Goal: Navigation & Orientation: Find specific page/section

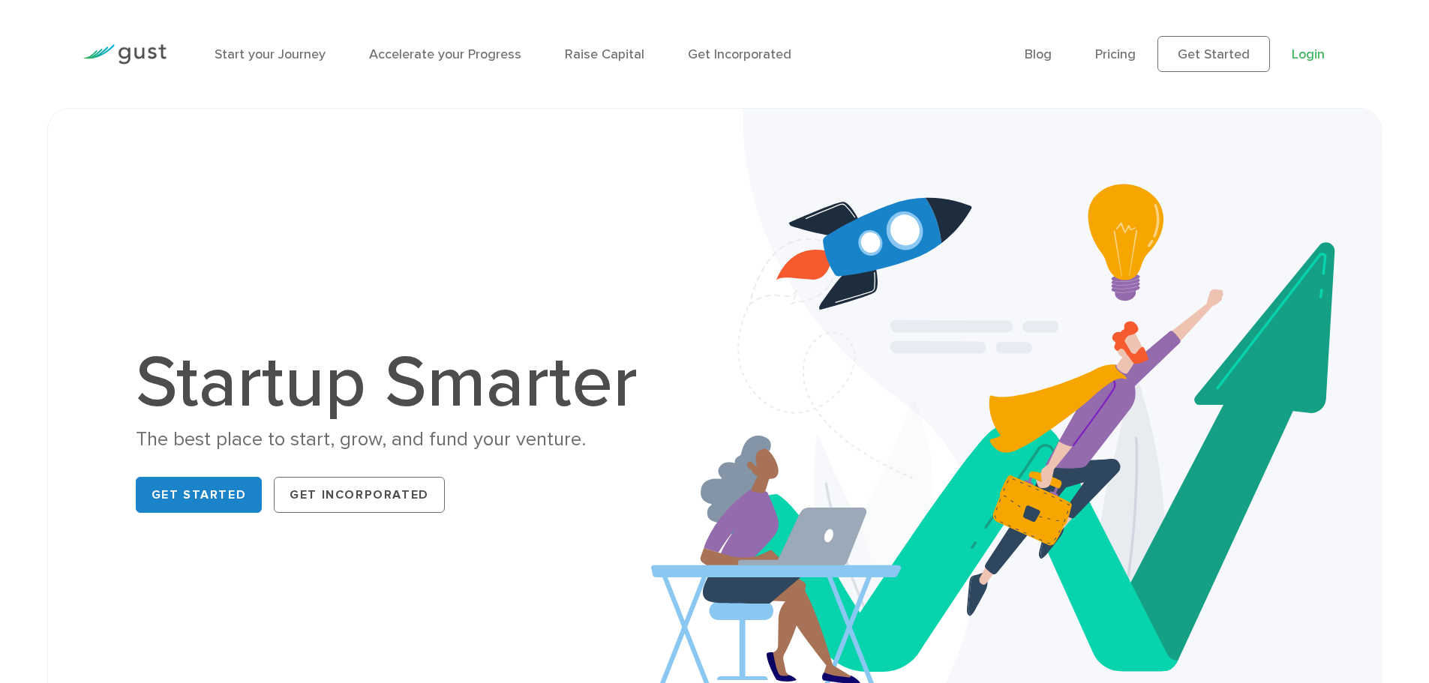
click at [1300, 51] on link "Login" at bounding box center [1307, 54] width 33 height 16
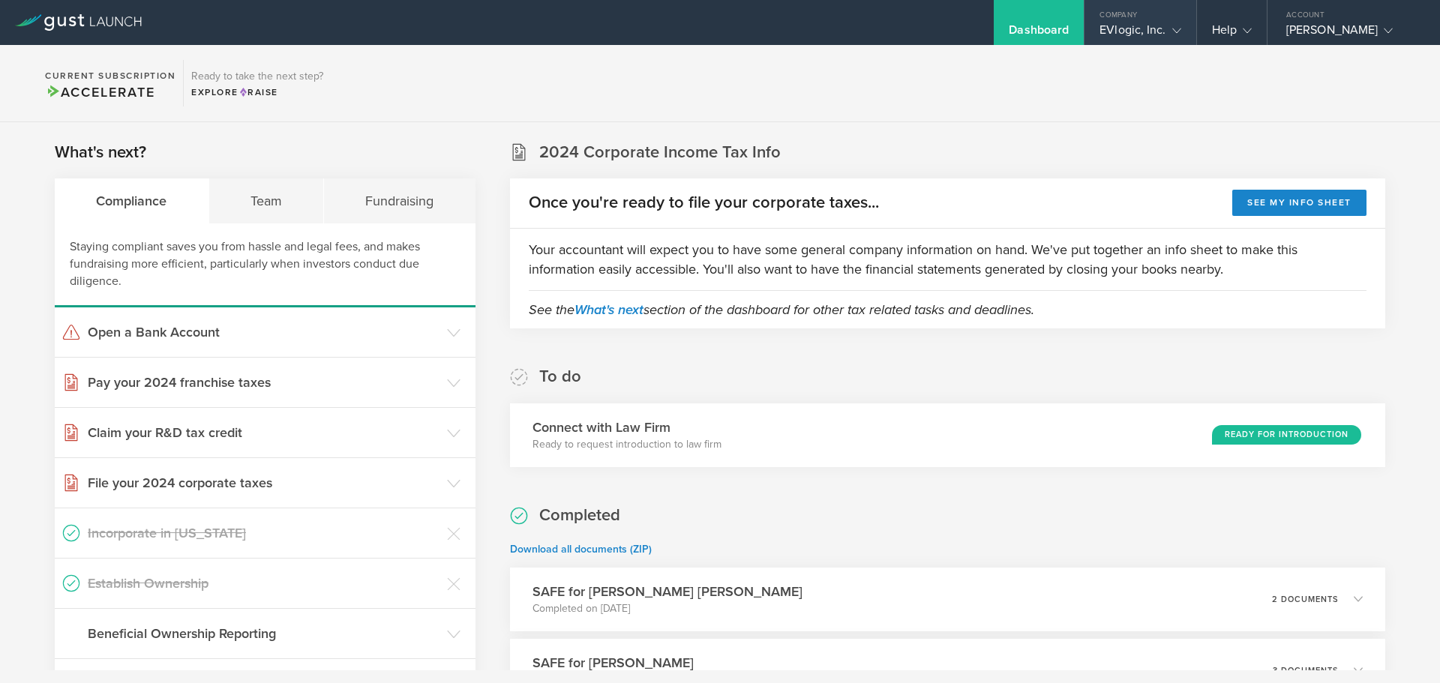
click at [1113, 35] on div "EVlogic, Inc." at bounding box center [1139, 33] width 81 height 22
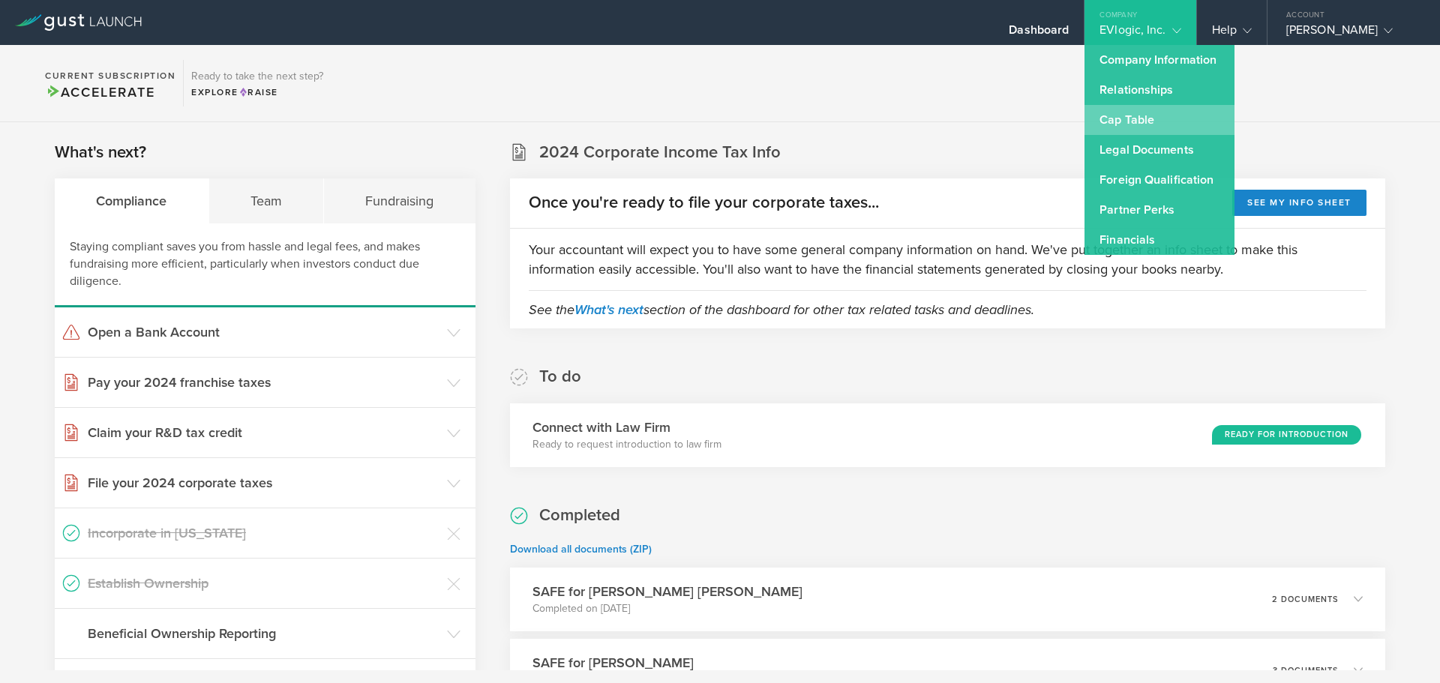
click at [1099, 119] on link "Cap Table" at bounding box center [1159, 120] width 150 height 30
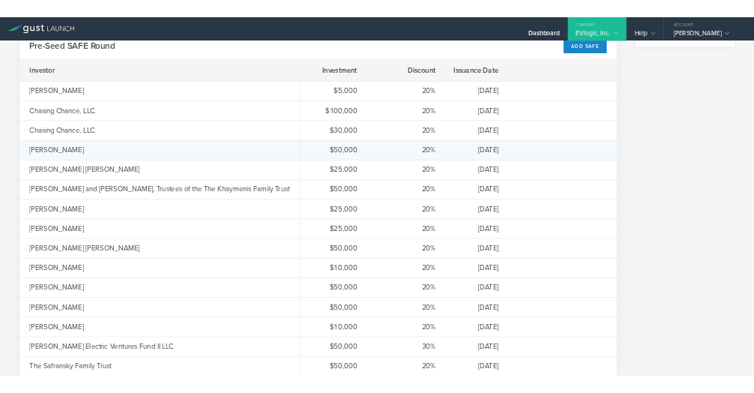
scroll to position [787, 0]
